Goal: Information Seeking & Learning: Check status

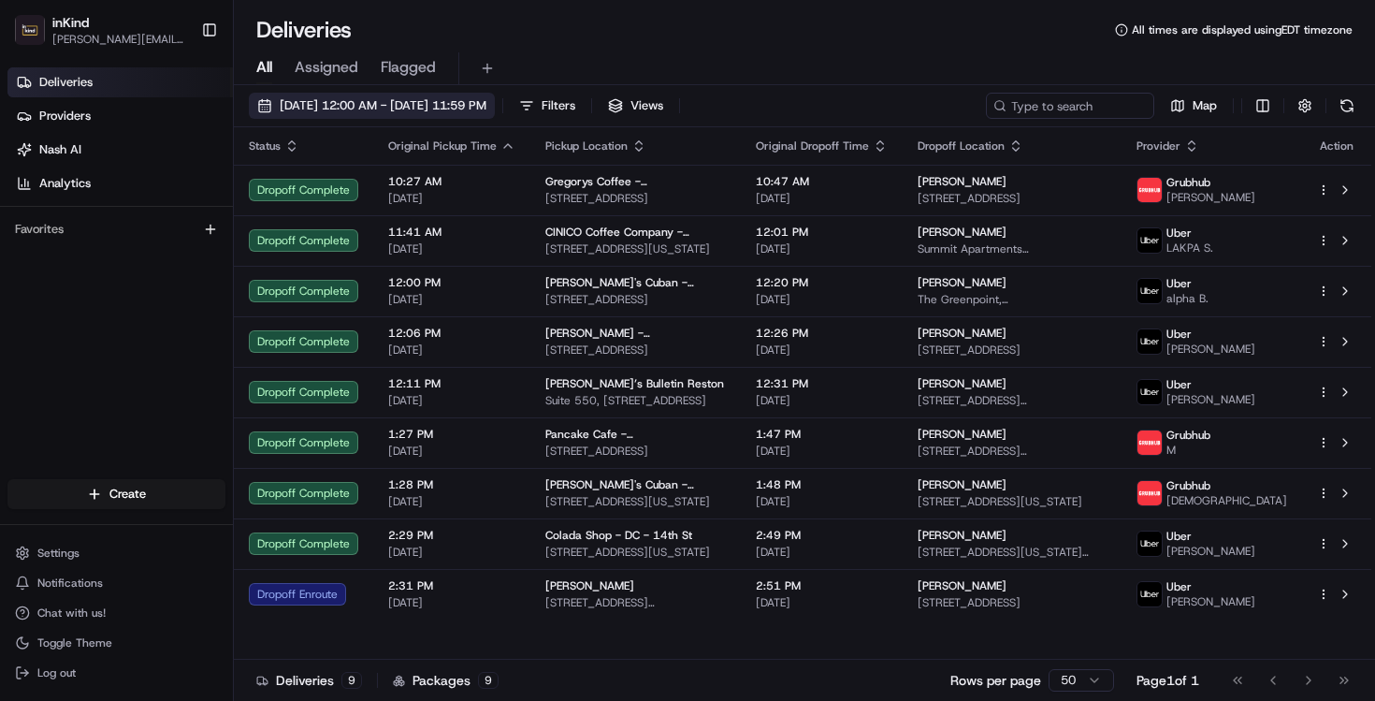
click at [327, 109] on span "[DATE] 12:00 AM - [DATE] 11:59 PM" at bounding box center [383, 105] width 207 height 17
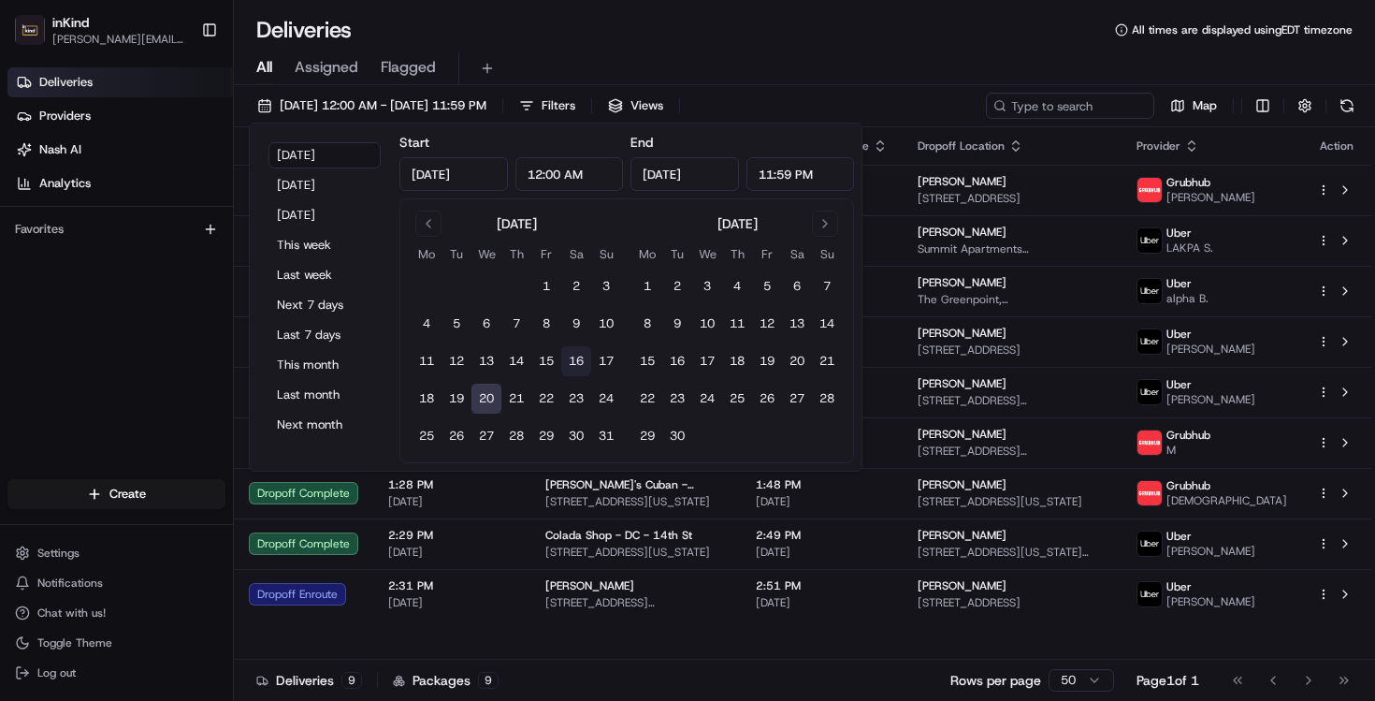
click at [575, 359] on button "16" at bounding box center [576, 361] width 30 height 30
type input "[DATE]"
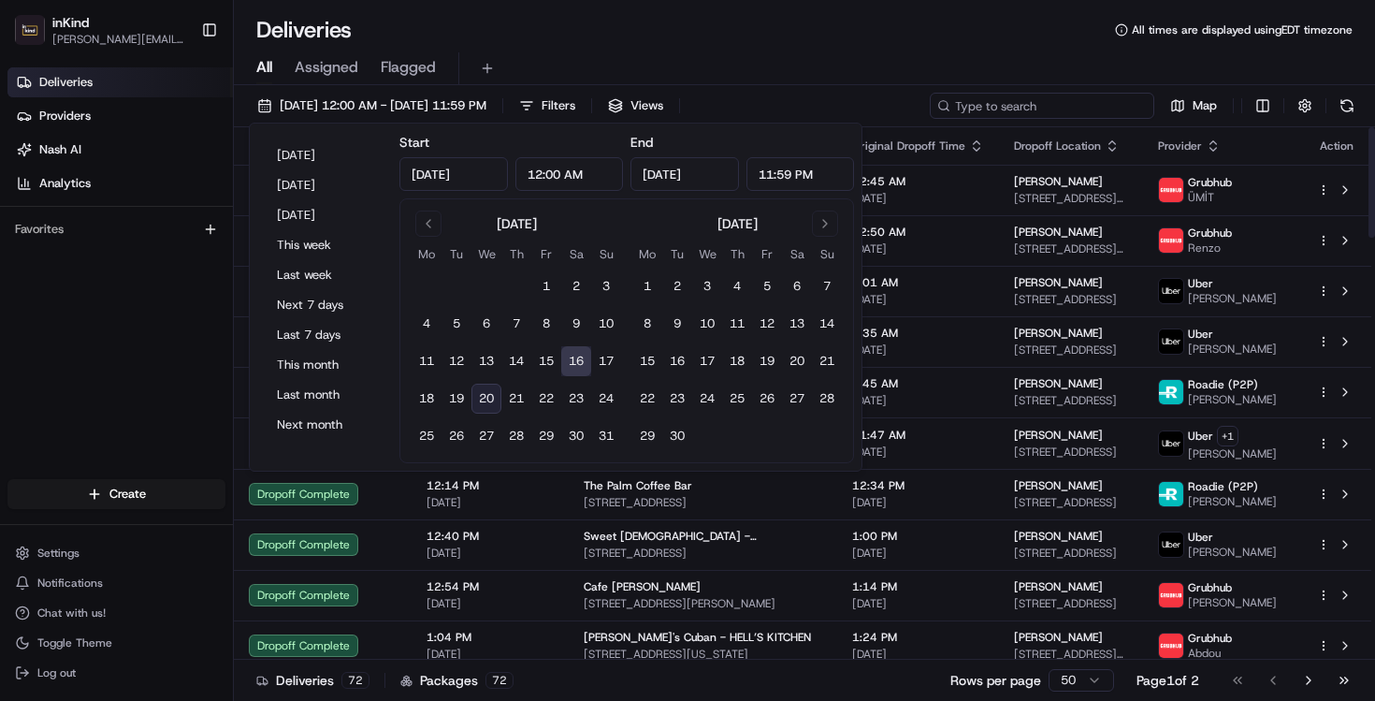
click at [1064, 102] on input at bounding box center [1042, 106] width 225 height 26
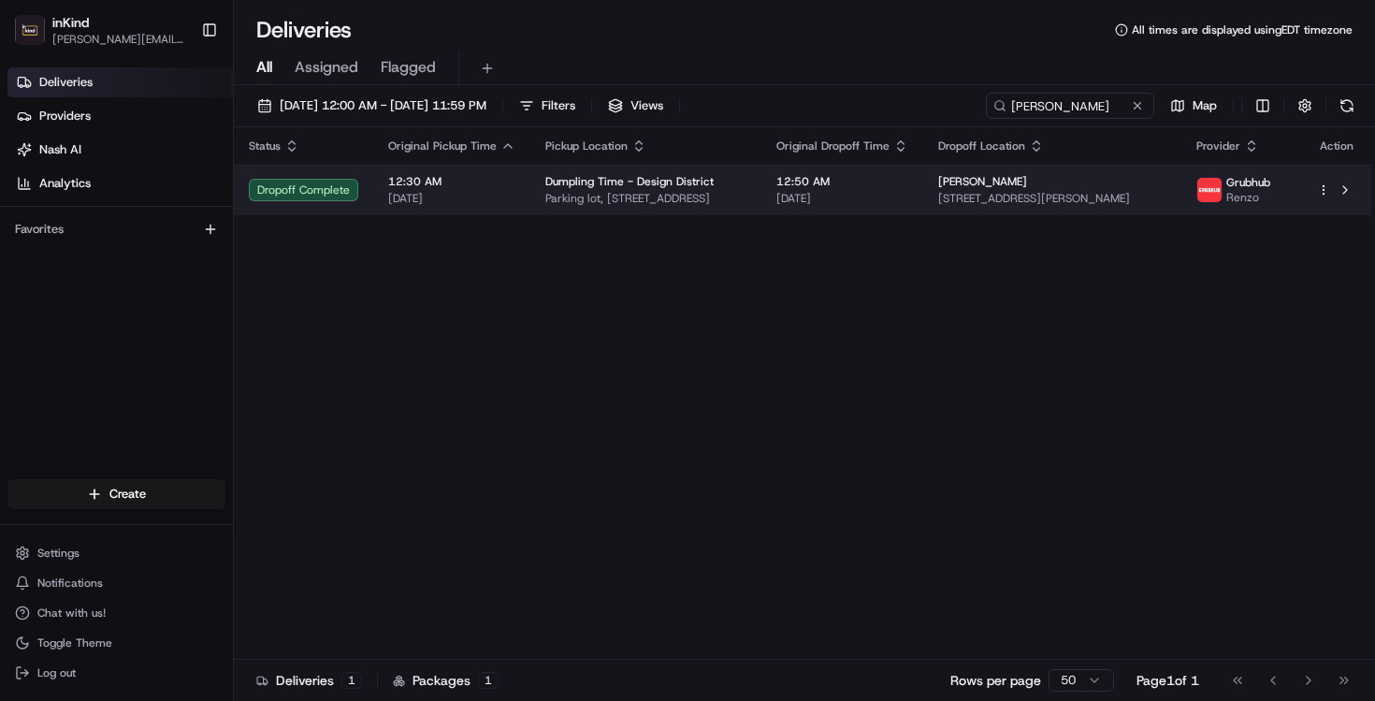
click at [962, 193] on td "[PERSON_NAME] [STREET_ADDRESS][PERSON_NAME]" at bounding box center [1053, 190] width 258 height 51
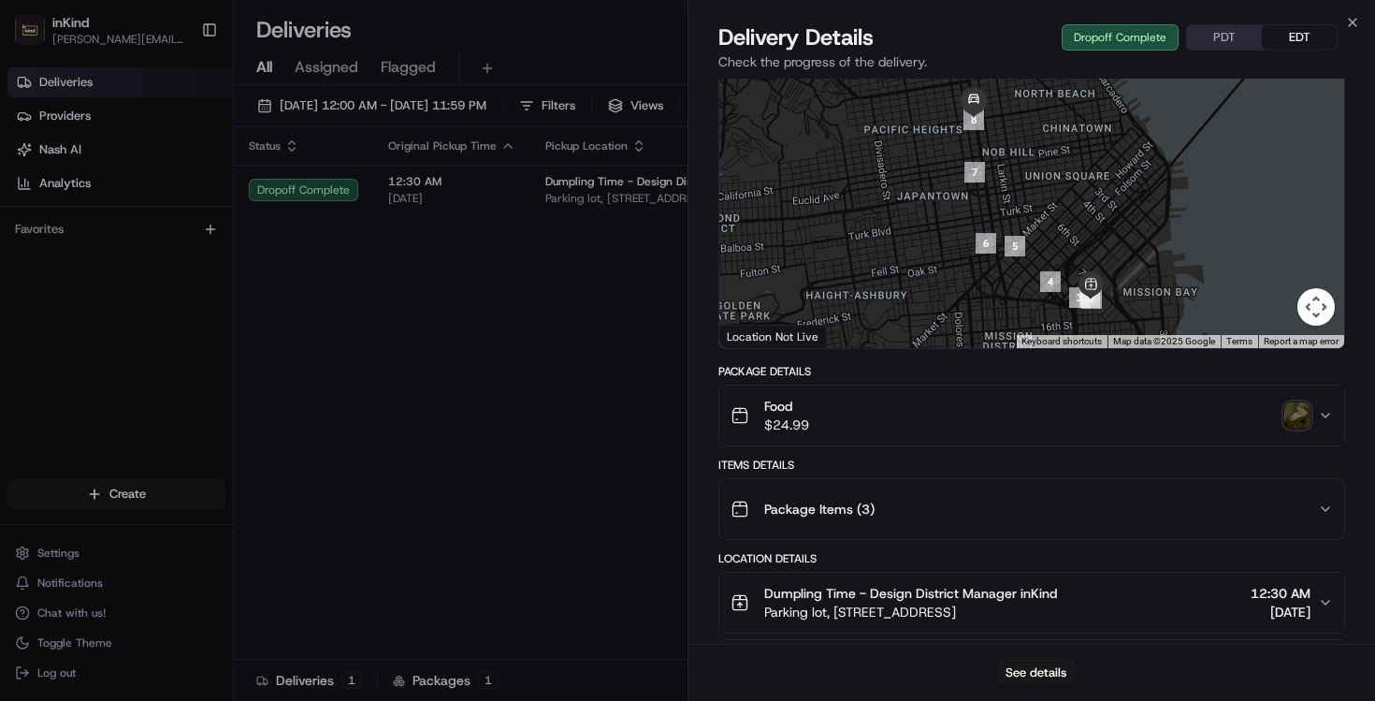
scroll to position [335, 0]
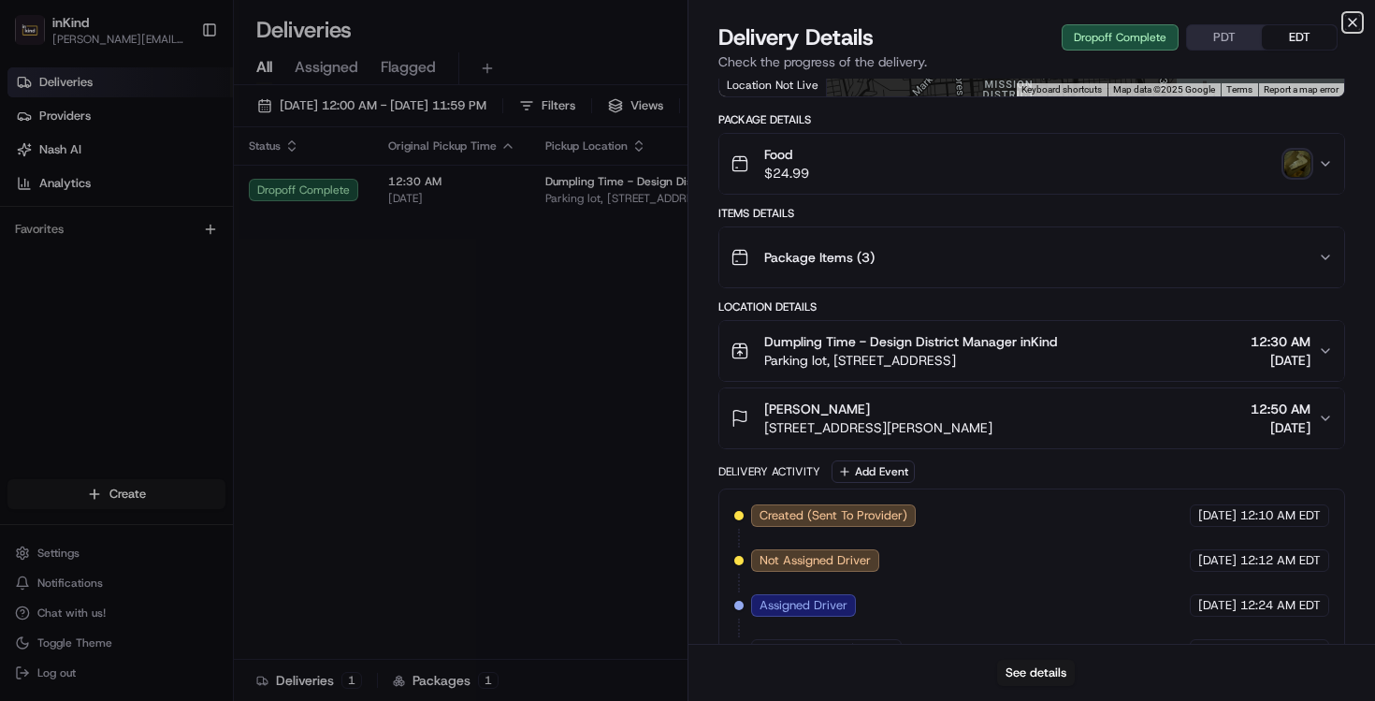
click at [1355, 22] on icon "button" at bounding box center [1353, 22] width 15 height 15
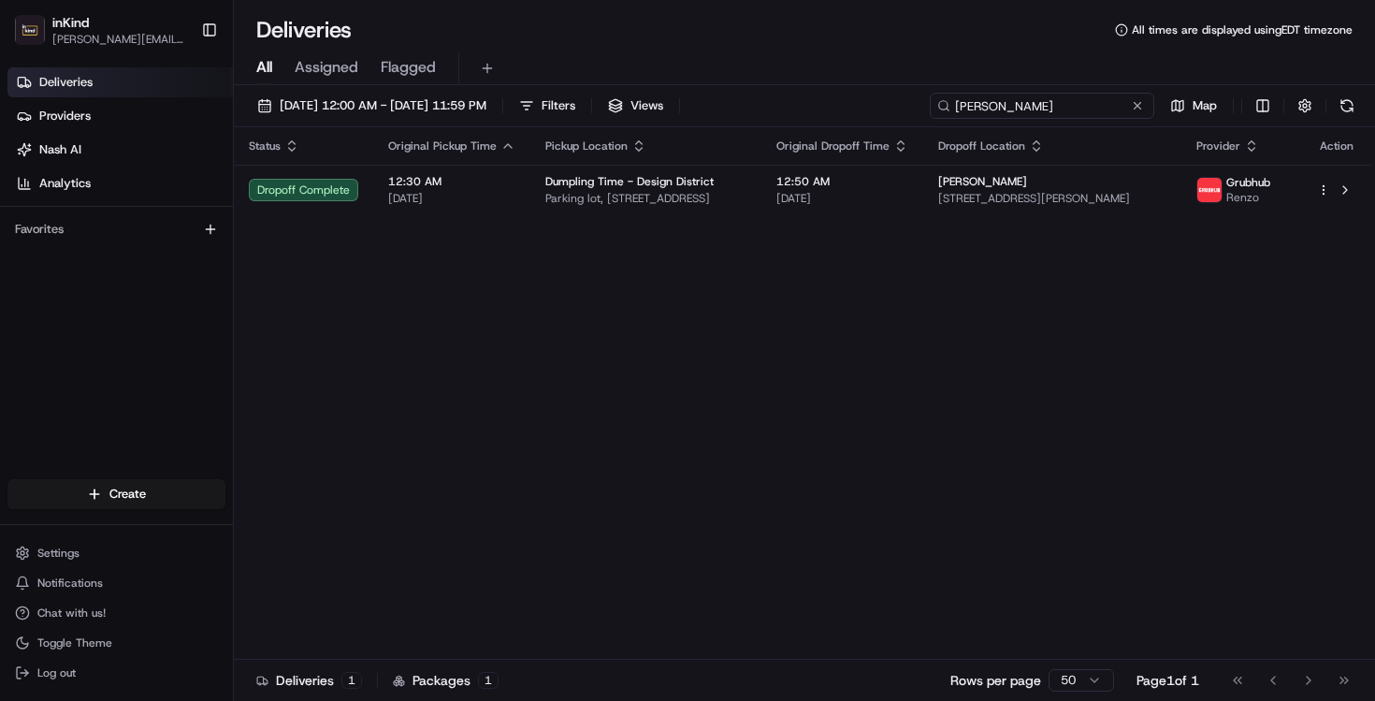
drag, startPoint x: 1078, startPoint y: 104, endPoint x: 901, endPoint y: 97, distance: 177.0
click at [901, 97] on div "[DATE] 12:00 AM - [DATE] 11:59 PM Filters Views [PERSON_NAME] Map" at bounding box center [805, 110] width 1142 height 35
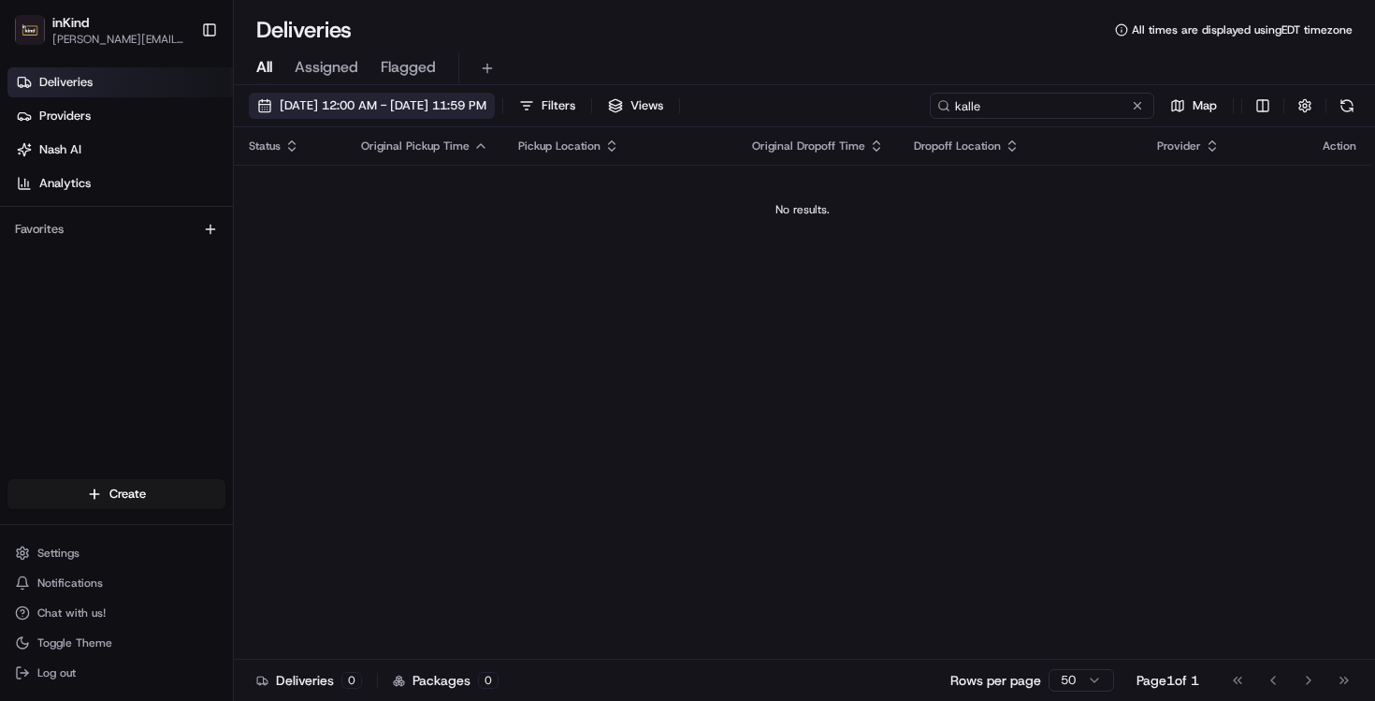
type input "kalle"
click at [349, 104] on span "[DATE] 12:00 AM - [DATE] 11:59 PM" at bounding box center [383, 105] width 207 height 17
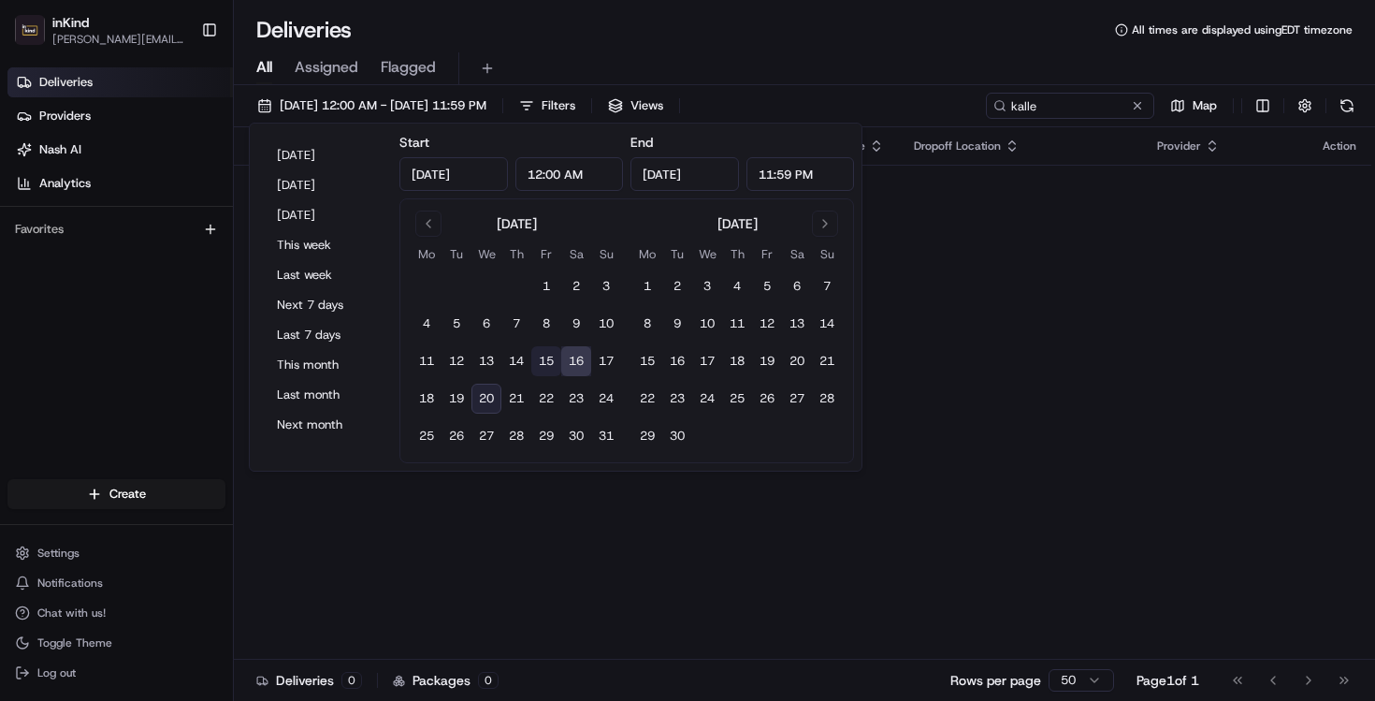
click at [546, 358] on button "15" at bounding box center [546, 361] width 30 height 30
type input "[DATE]"
click at [1055, 289] on div "Status Original Pickup Time Pickup Location Original Dropoff Time Dropoff Locat…" at bounding box center [803, 393] width 1138 height 532
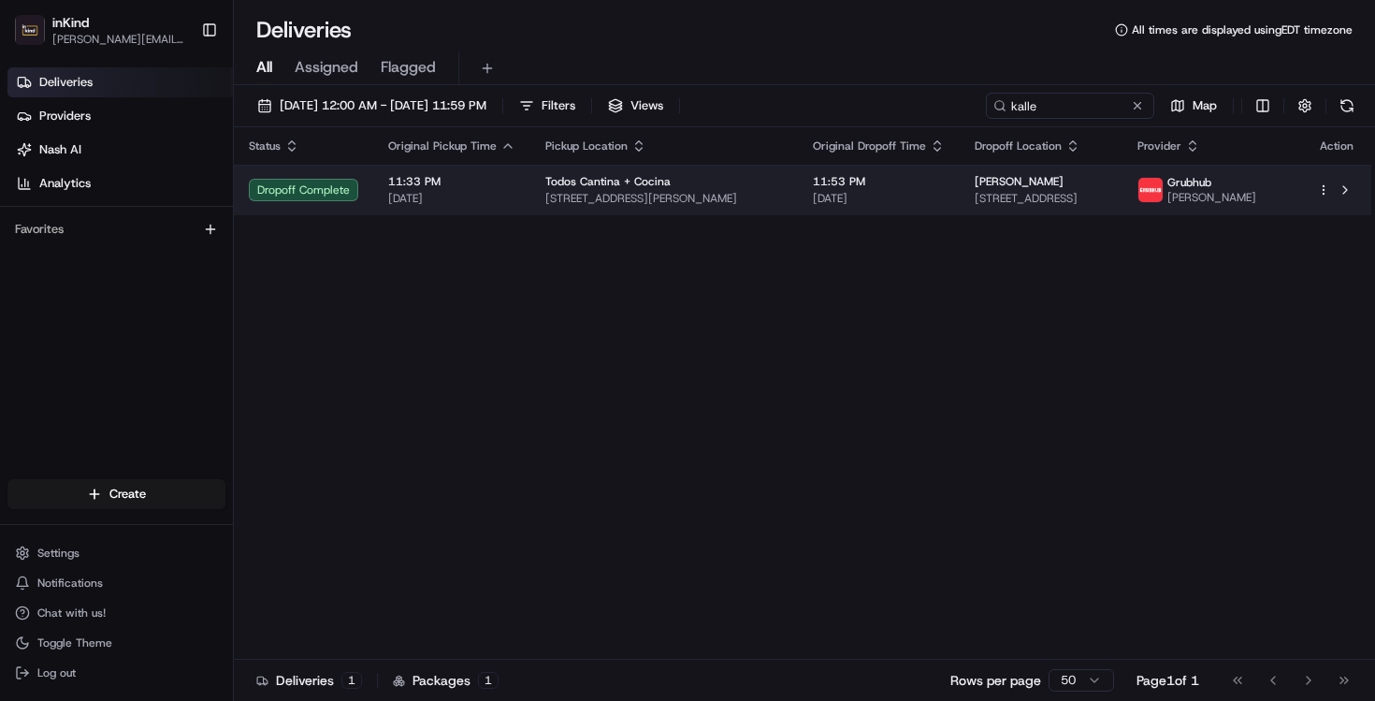
click at [1058, 194] on span "[STREET_ADDRESS]" at bounding box center [1042, 198] width 134 height 15
